Goal: Task Accomplishment & Management: Manage account settings

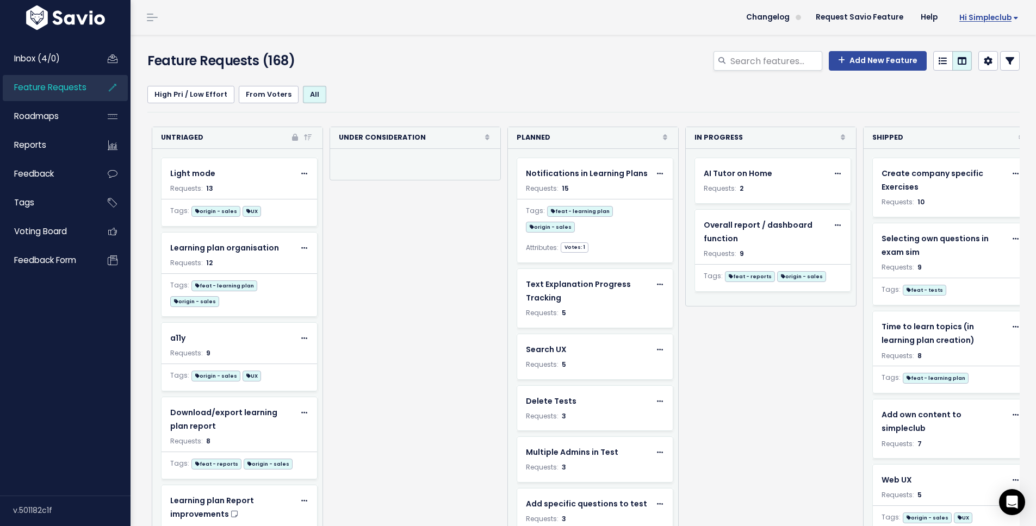
click at [979, 16] on span "Hi simpleclub" at bounding box center [988, 18] width 59 height 8
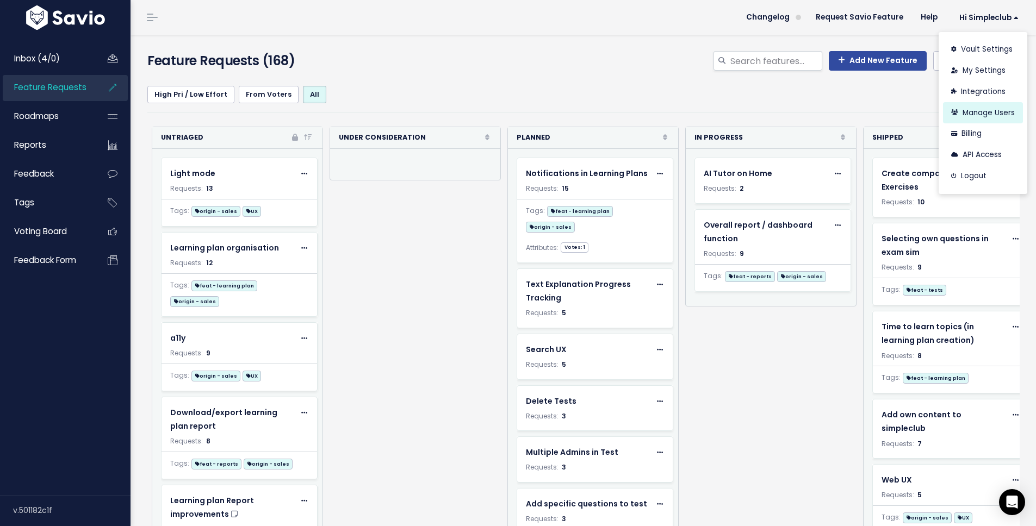
click at [966, 119] on link "Manage Users" at bounding box center [983, 112] width 80 height 21
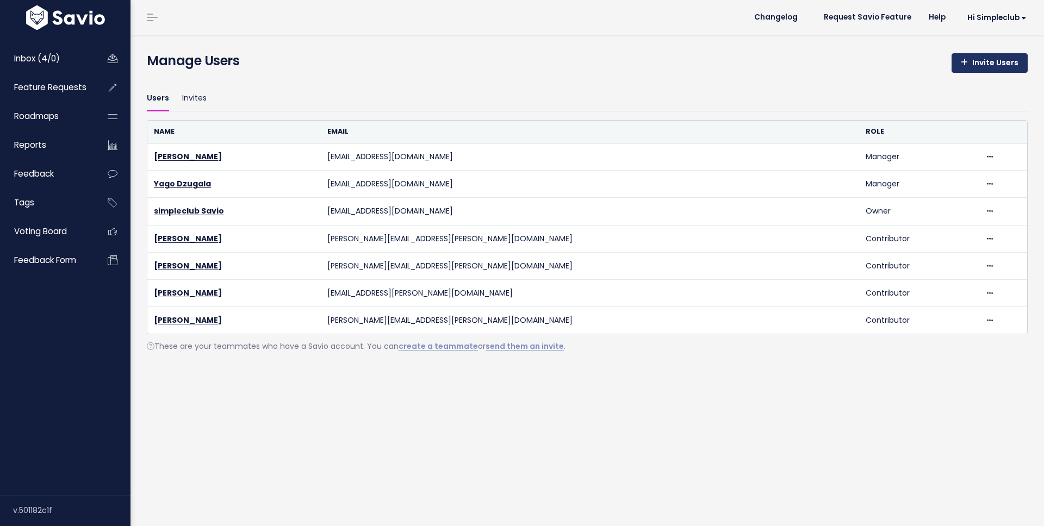
click at [972, 67] on link "Invite Users" at bounding box center [990, 63] width 76 height 20
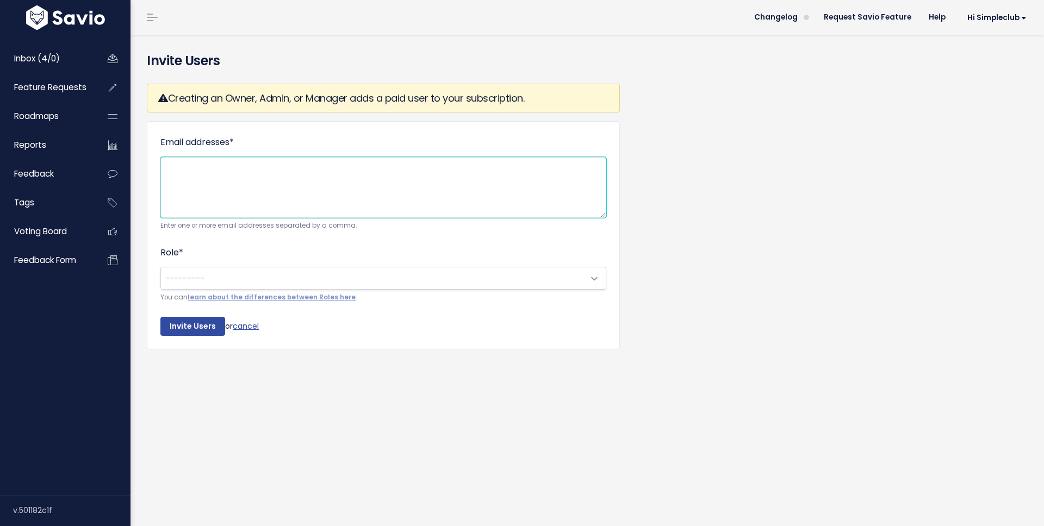
click at [238, 183] on textarea "Email addresses *" at bounding box center [383, 187] width 446 height 61
paste textarea "[PERSON_NAME][EMAIL_ADDRESS][DOMAIN_NAME]"
type textarea "[PERSON_NAME][EMAIL_ADDRESS][DOMAIN_NAME]"
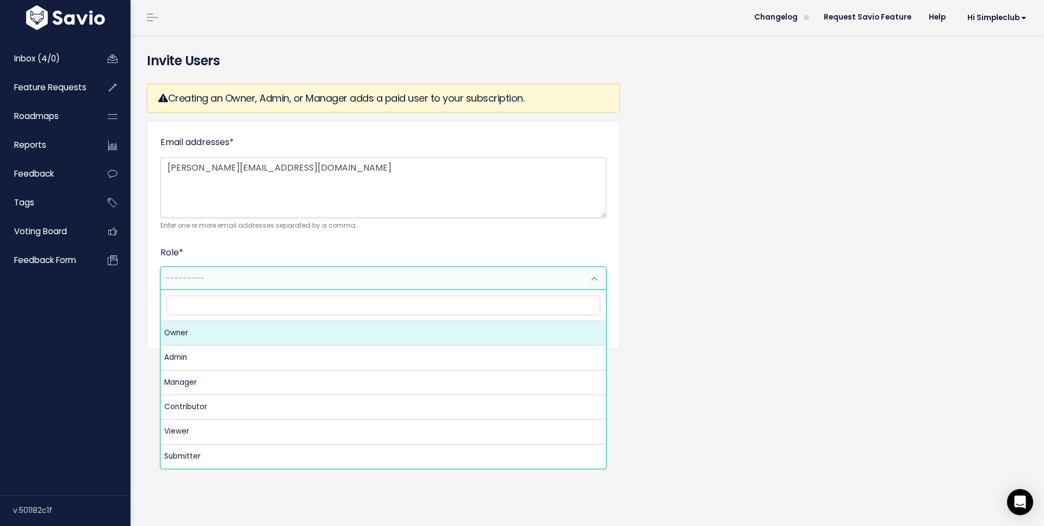
click at [327, 278] on span "---------" at bounding box center [372, 279] width 423 height 22
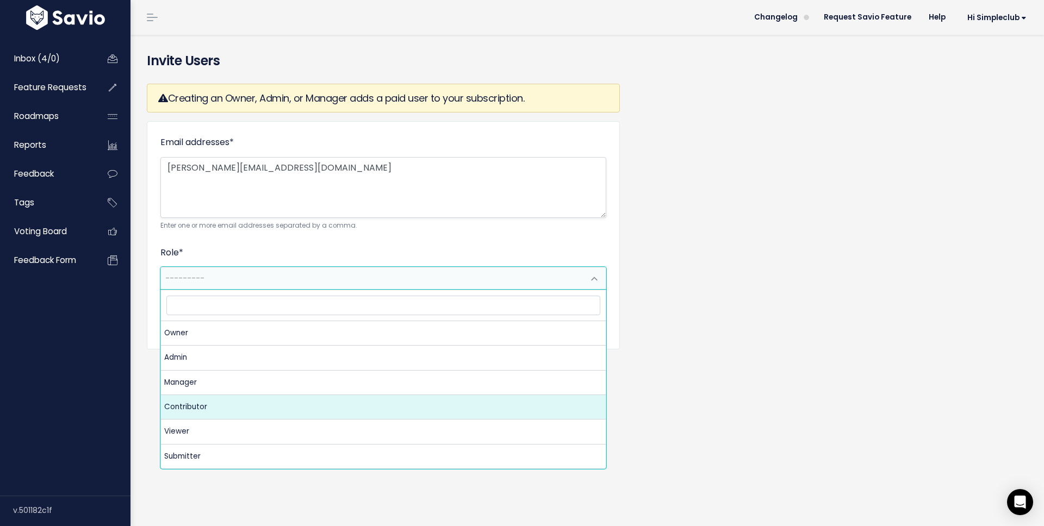
select select "CONTRIBUTOR"
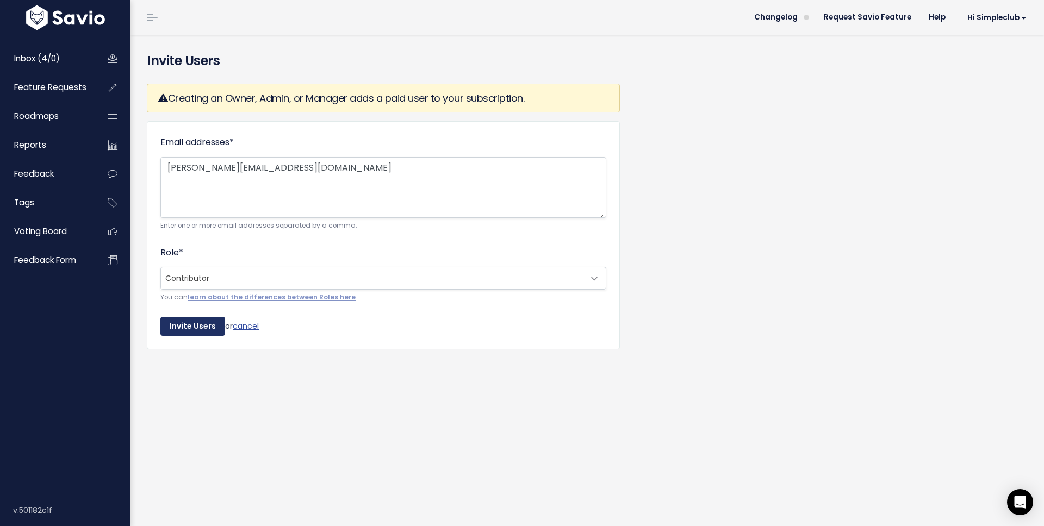
click at [176, 317] on input "Invite Users" at bounding box center [192, 327] width 65 height 20
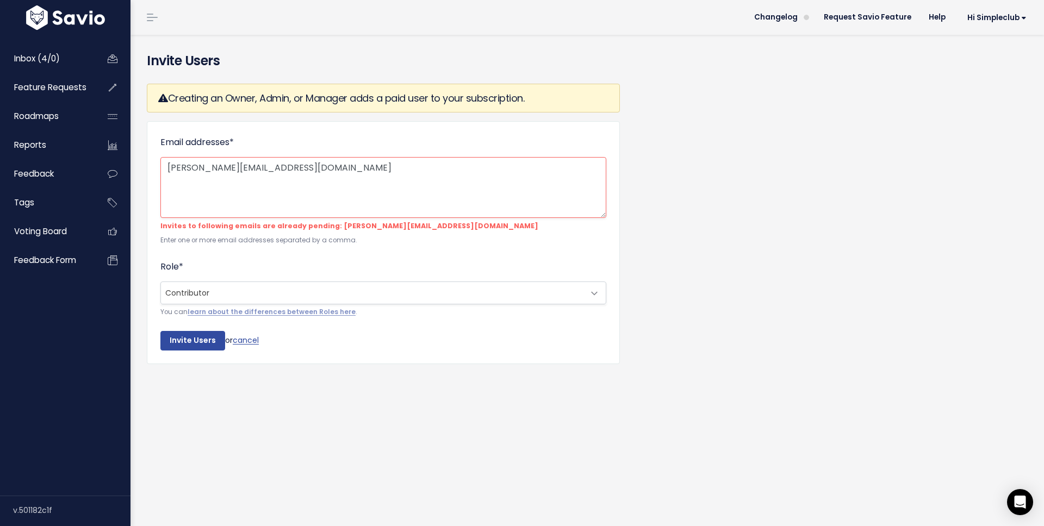
click at [240, 294] on span "Contributor" at bounding box center [372, 293] width 423 height 22
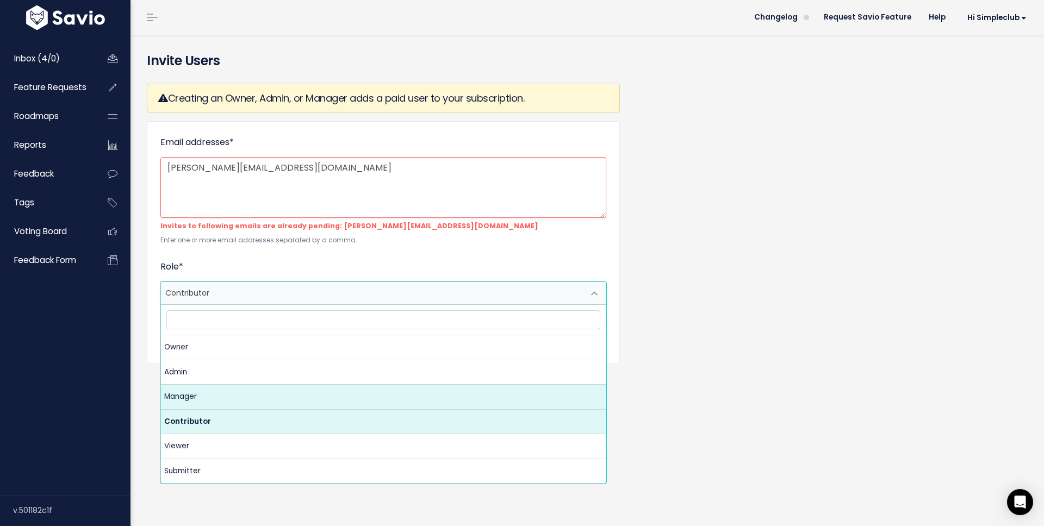
drag, startPoint x: 248, startPoint y: 391, endPoint x: 227, endPoint y: 375, distance: 26.3
select select "MANAGER"
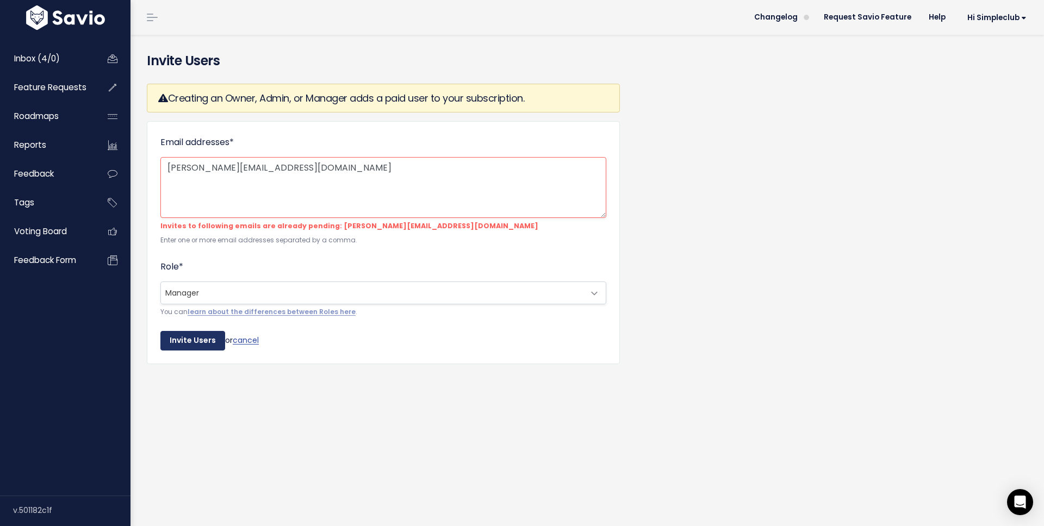
click at [185, 341] on input "Invite Users" at bounding box center [192, 341] width 65 height 20
